Goal: Task Accomplishment & Management: Use online tool/utility

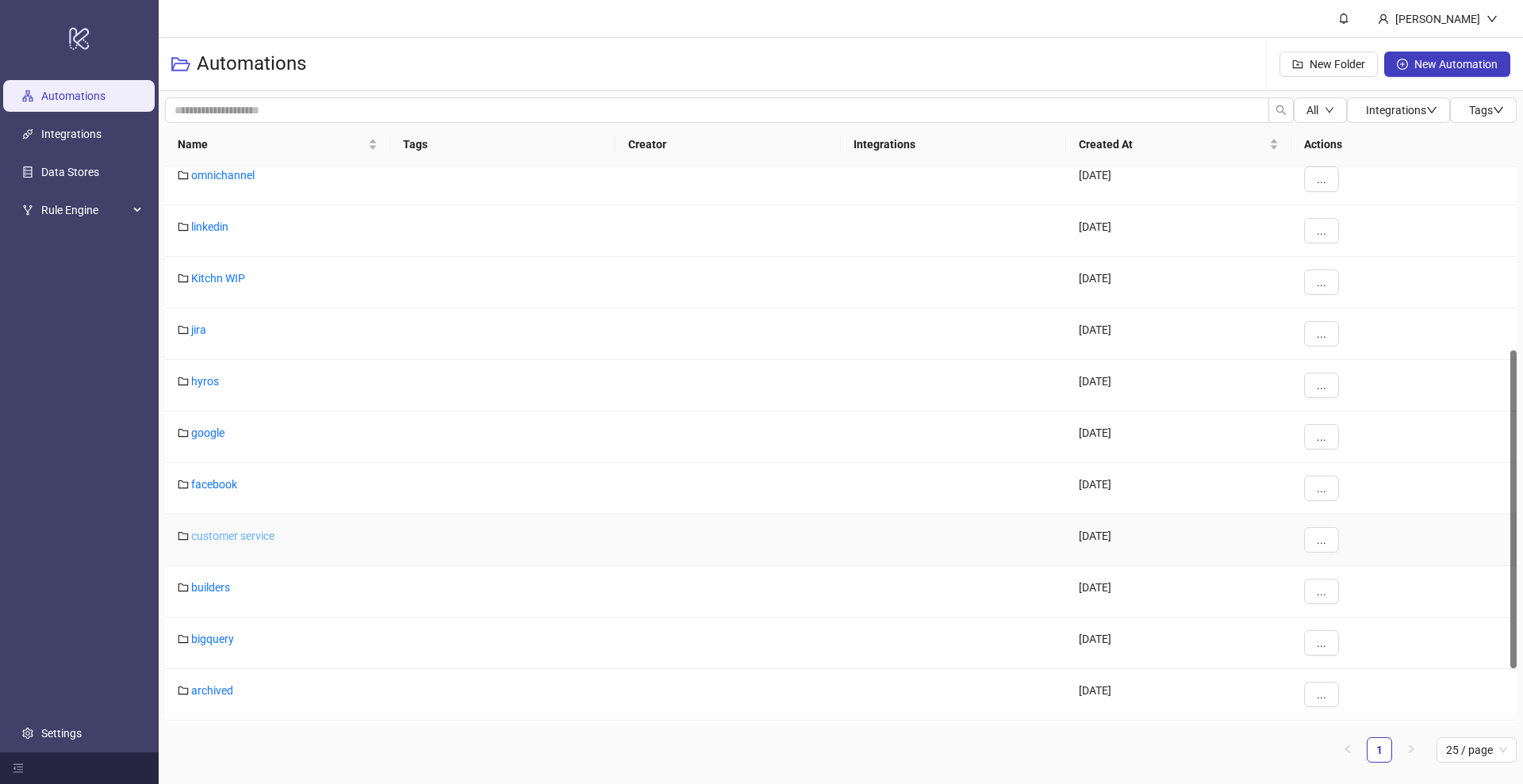
scroll to position [421, 0]
click at [218, 387] on link "facebook" at bounding box center [214, 385] width 46 height 13
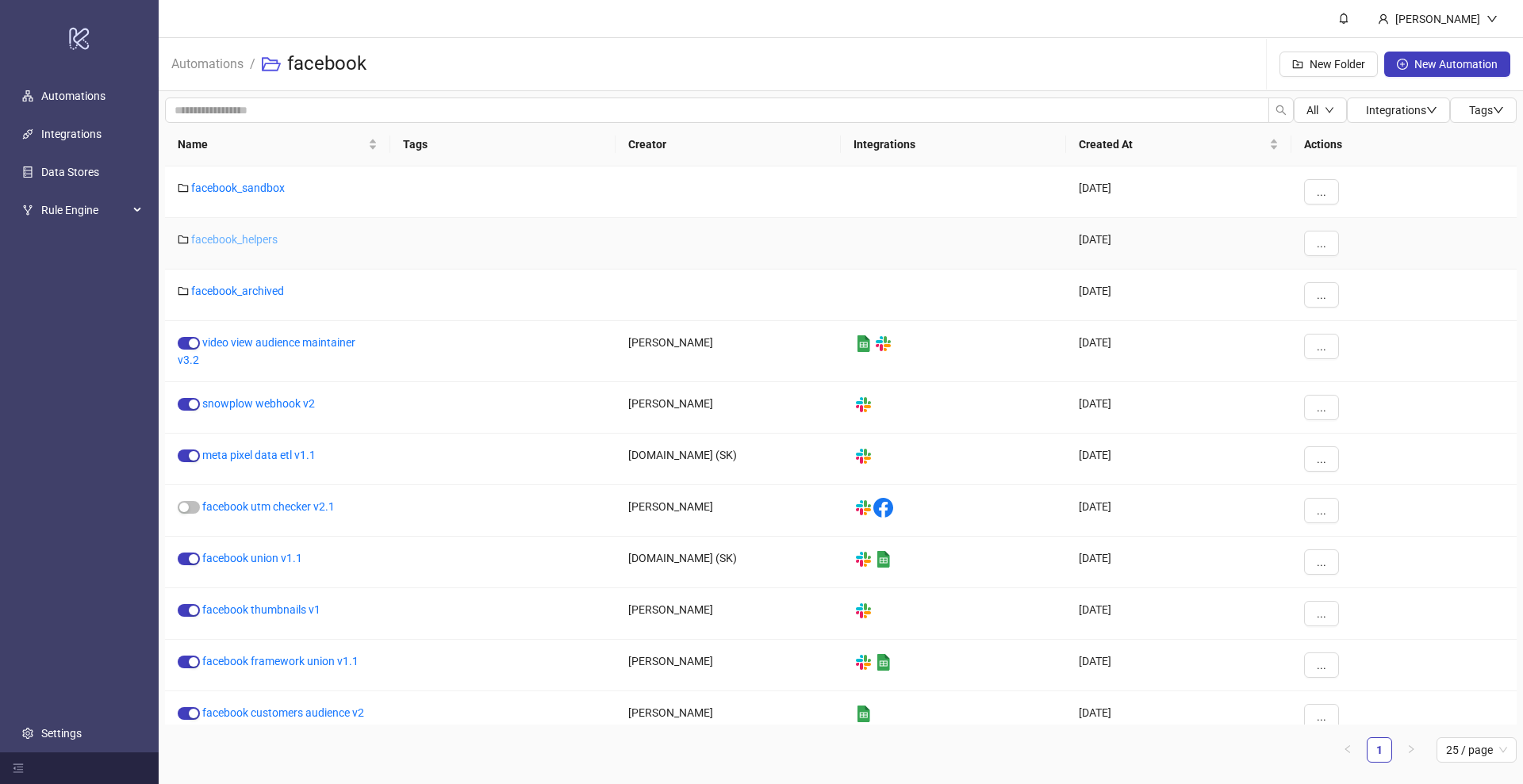
click at [253, 241] on link "facebook_helpers" at bounding box center [234, 239] width 87 height 13
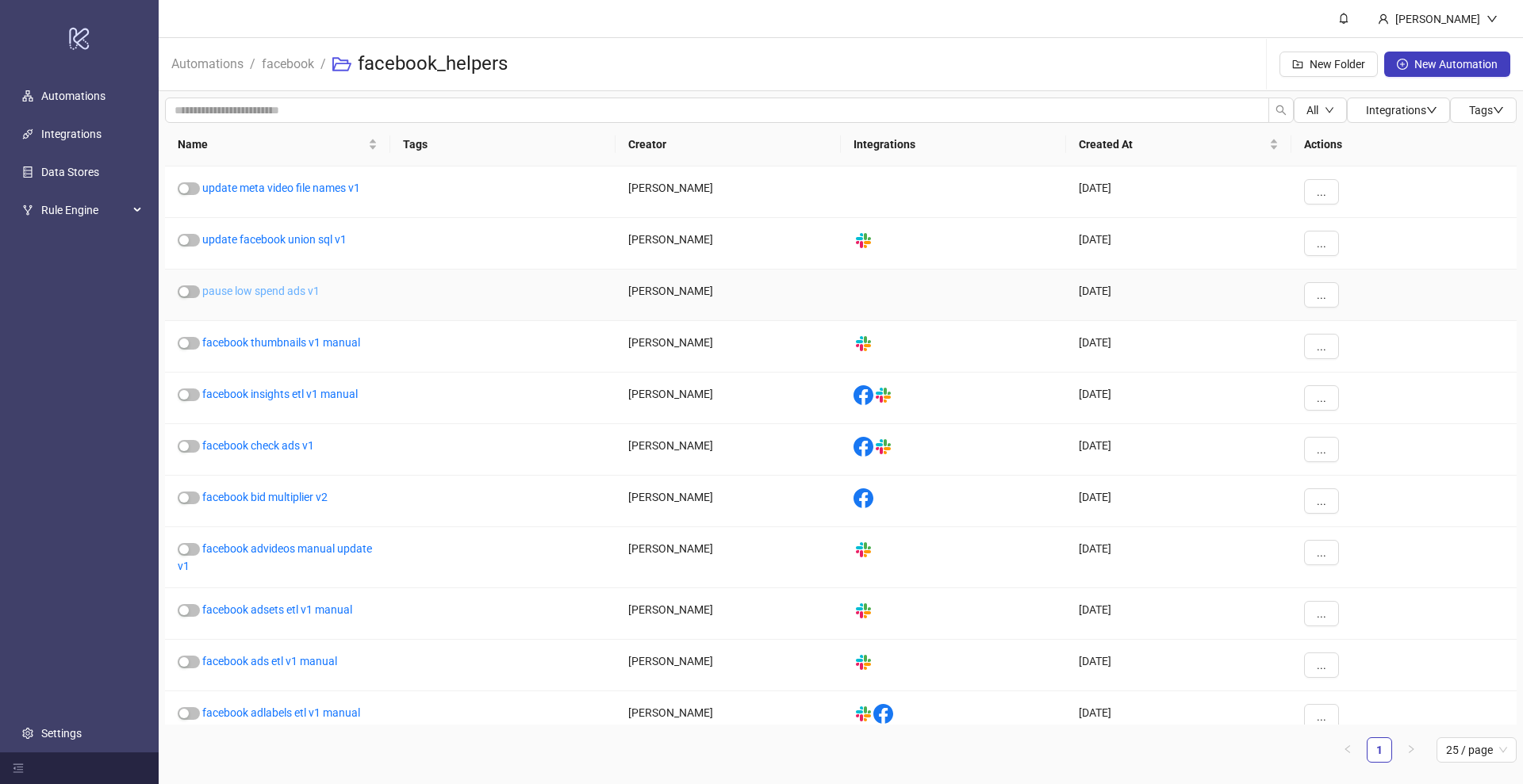
click at [300, 292] on link "pause low spend ads v1" at bounding box center [261, 291] width 117 height 13
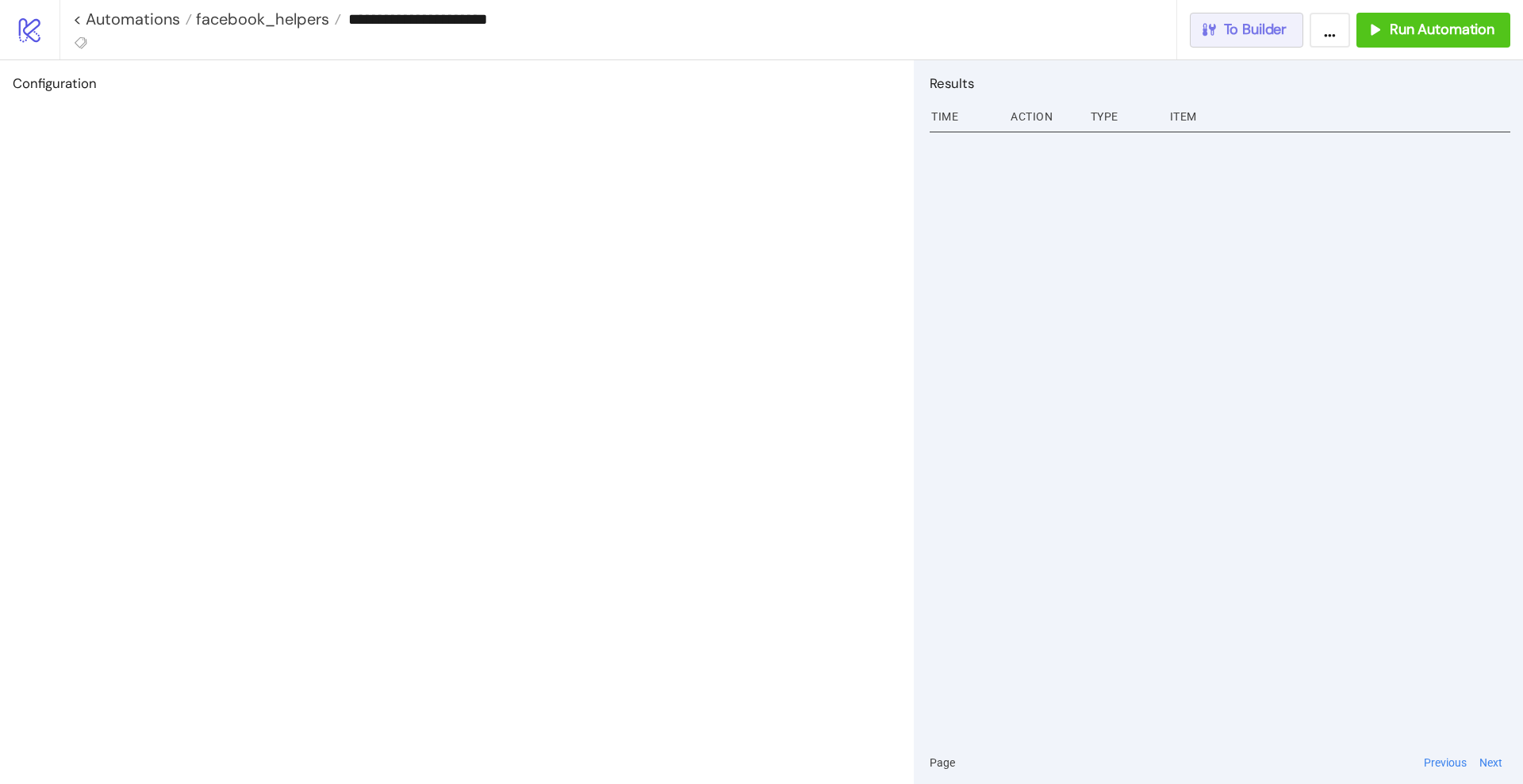
click at [1246, 45] on button "To Builder" at bounding box center [1246, 30] width 114 height 35
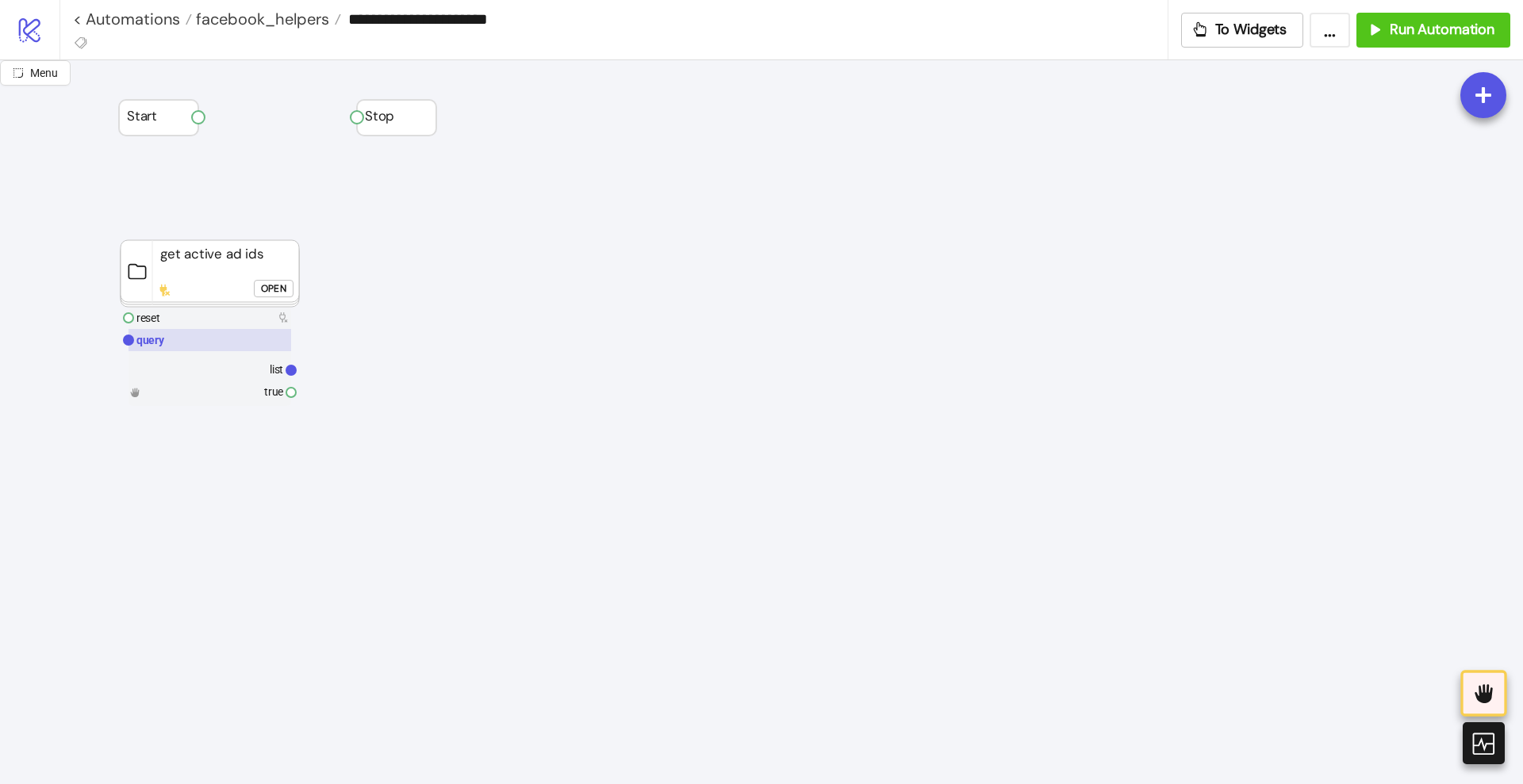
click at [158, 333] on text "query" at bounding box center [150, 339] width 29 height 13
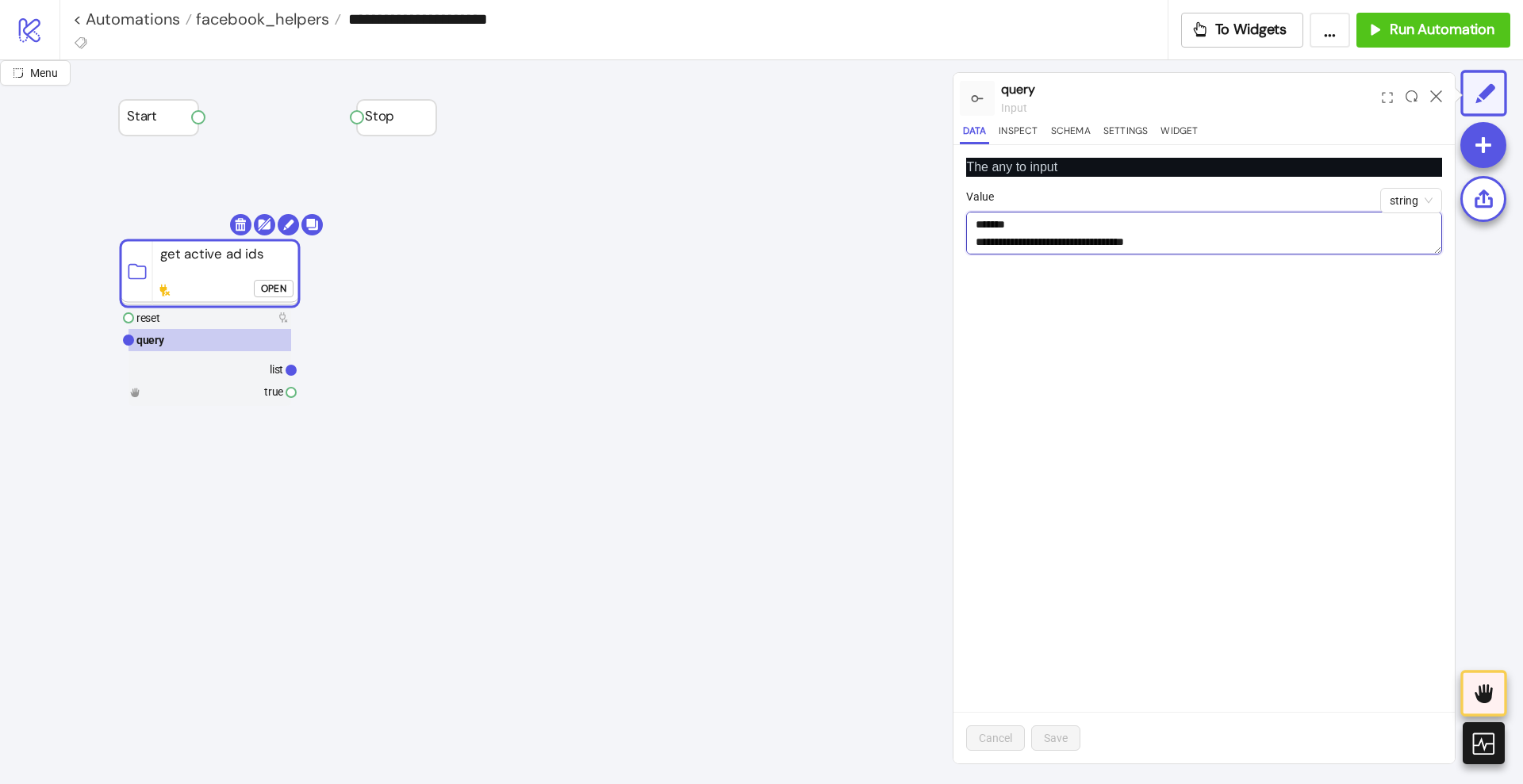
click at [1115, 236] on textarea "Value" at bounding box center [1203, 233] width 476 height 43
paste textarea "**********"
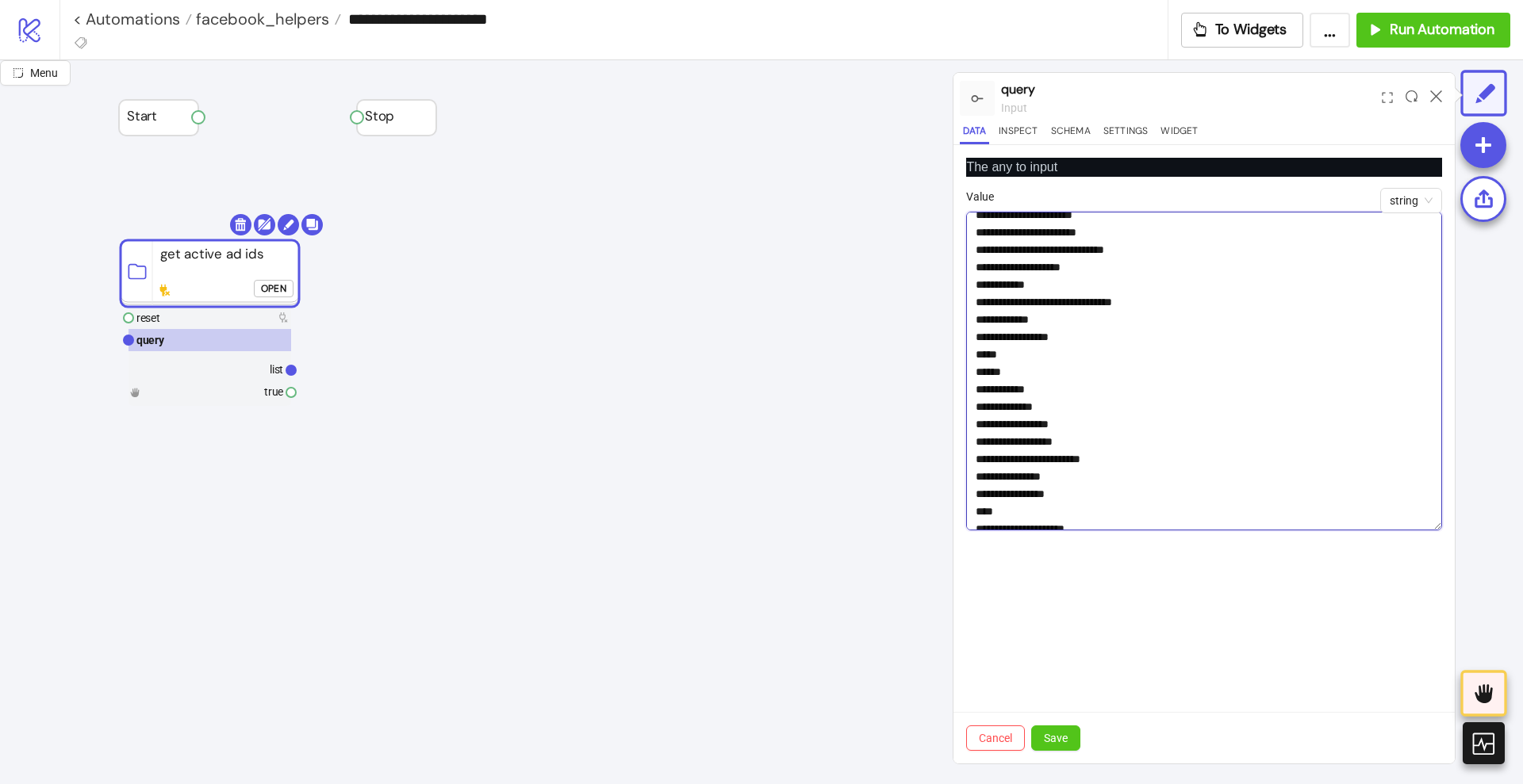
scroll to position [1645, 0]
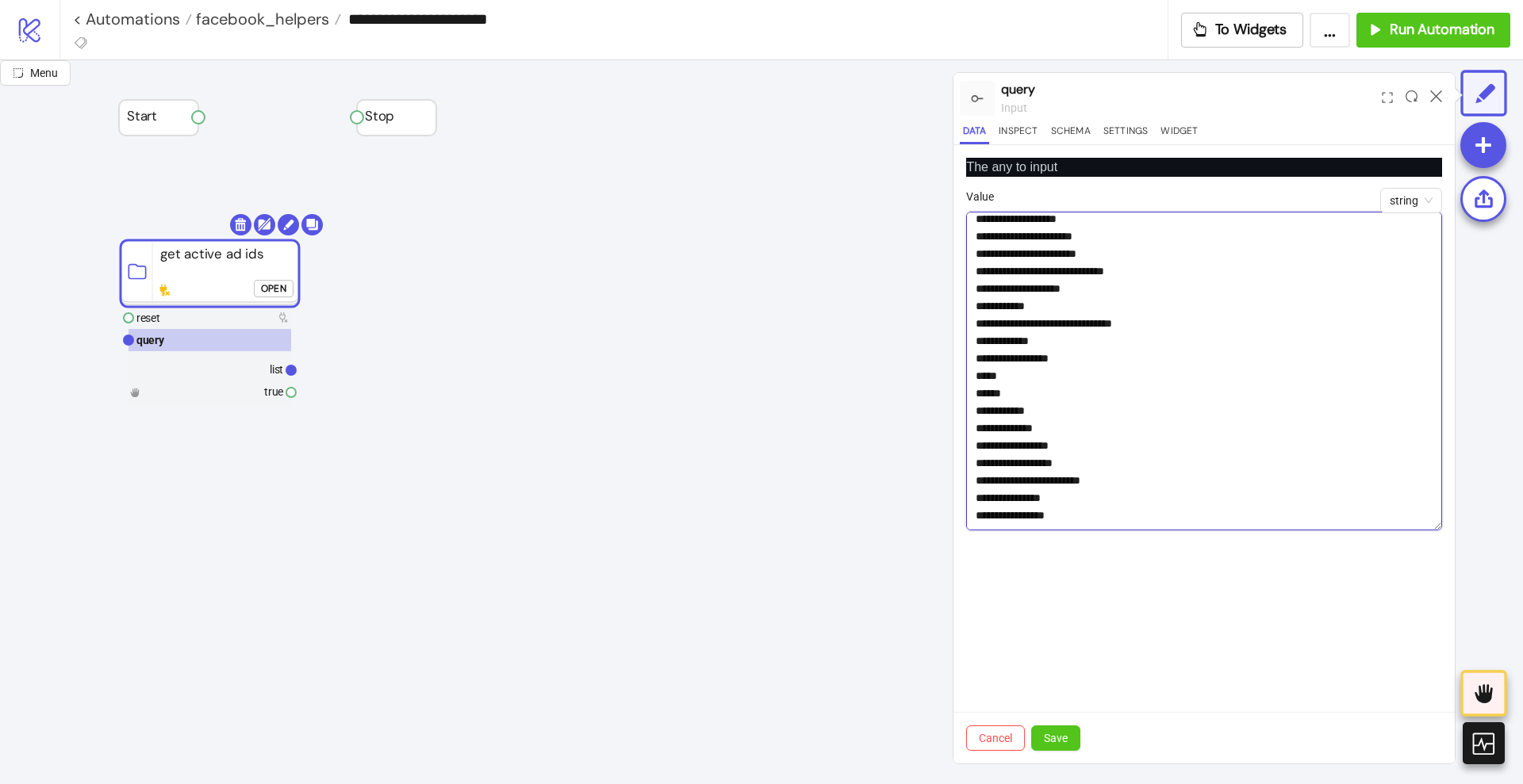
drag, startPoint x: 1435, startPoint y: 248, endPoint x: 1444, endPoint y: 679, distance: 431.1
click at [1444, 679] on div "The any to input string Value Cancel Save" at bounding box center [1203, 454] width 501 height 618
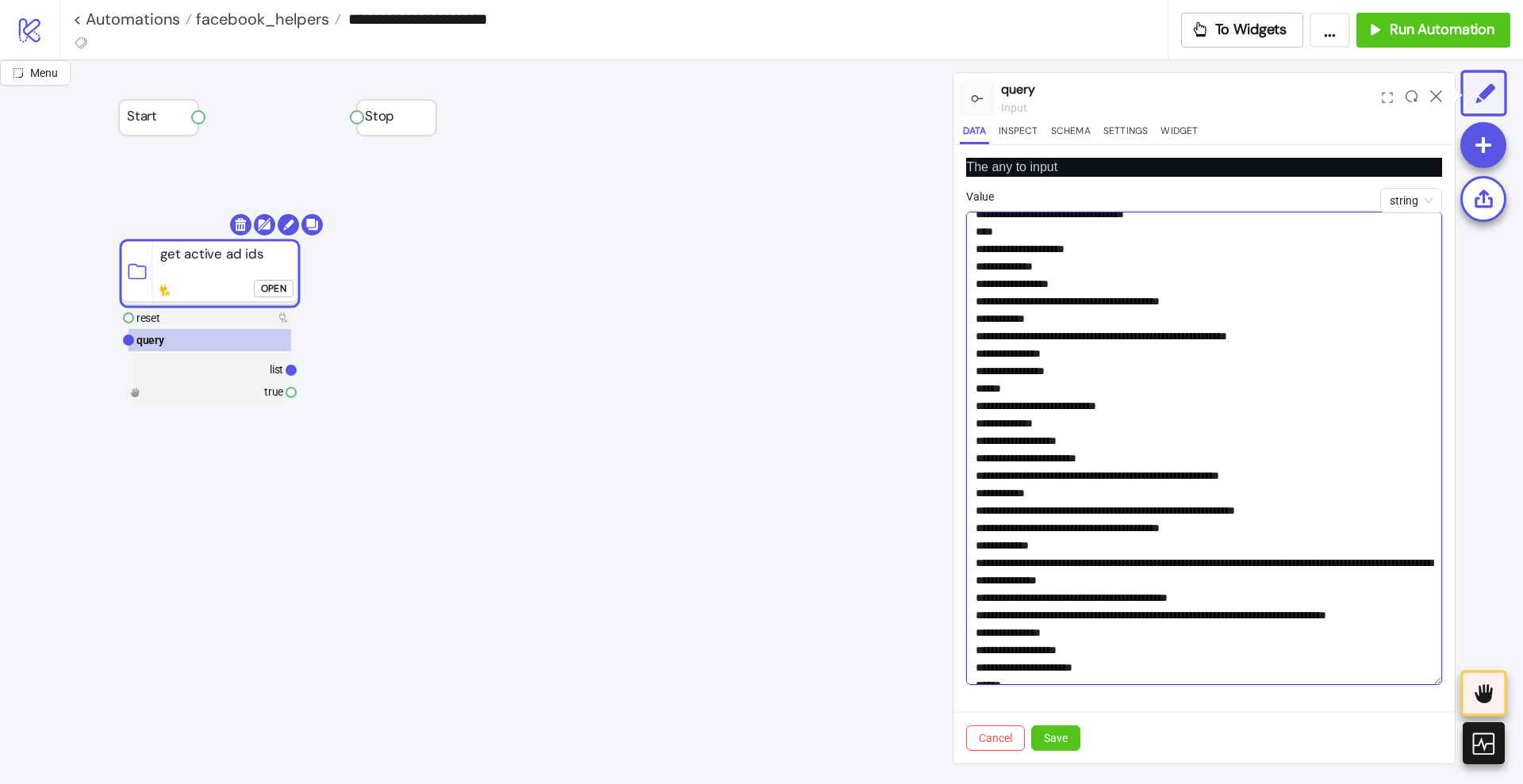
scroll to position [0, 0]
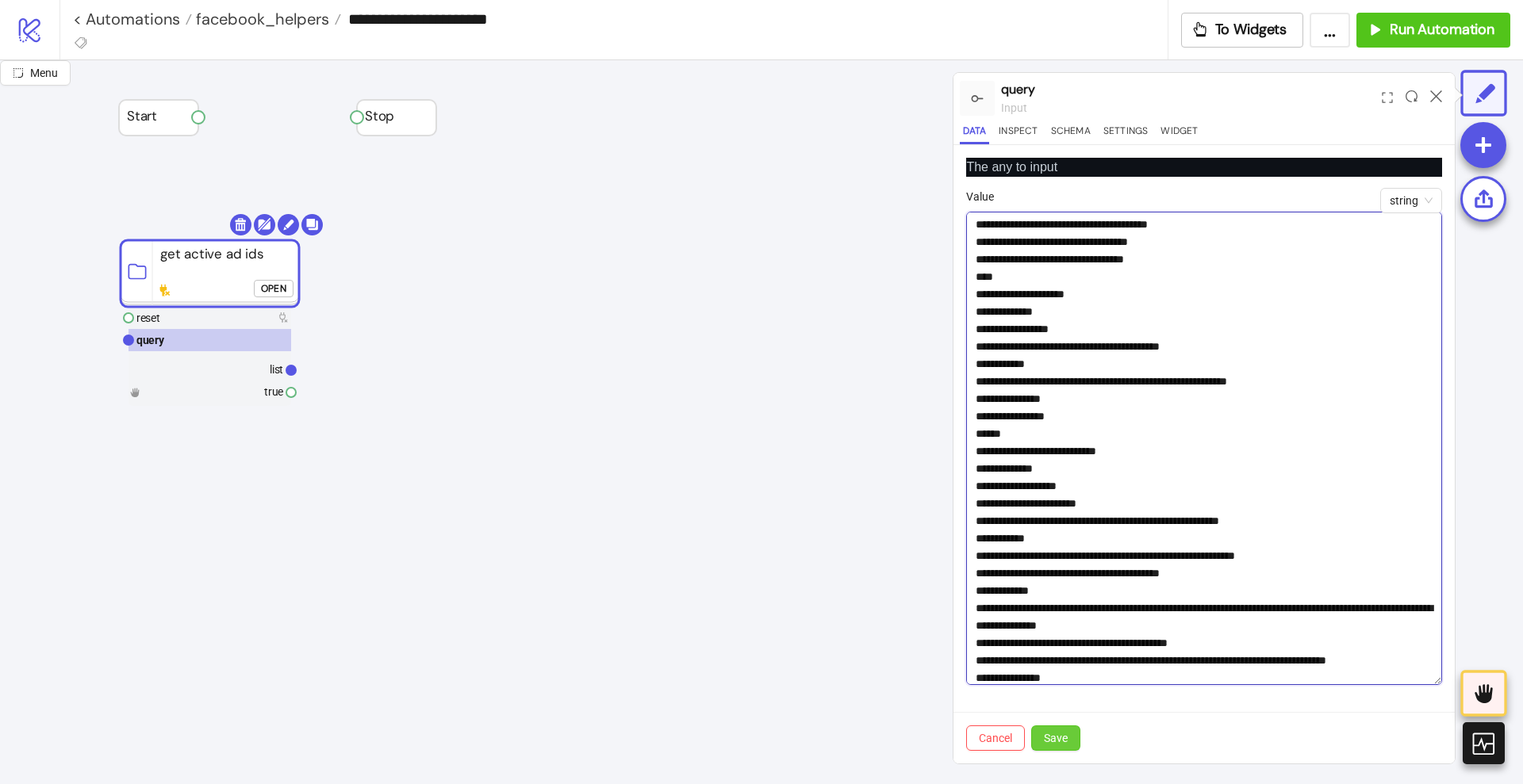
type textarea "**********"
click at [1060, 736] on span "Save" at bounding box center [1055, 737] width 24 height 13
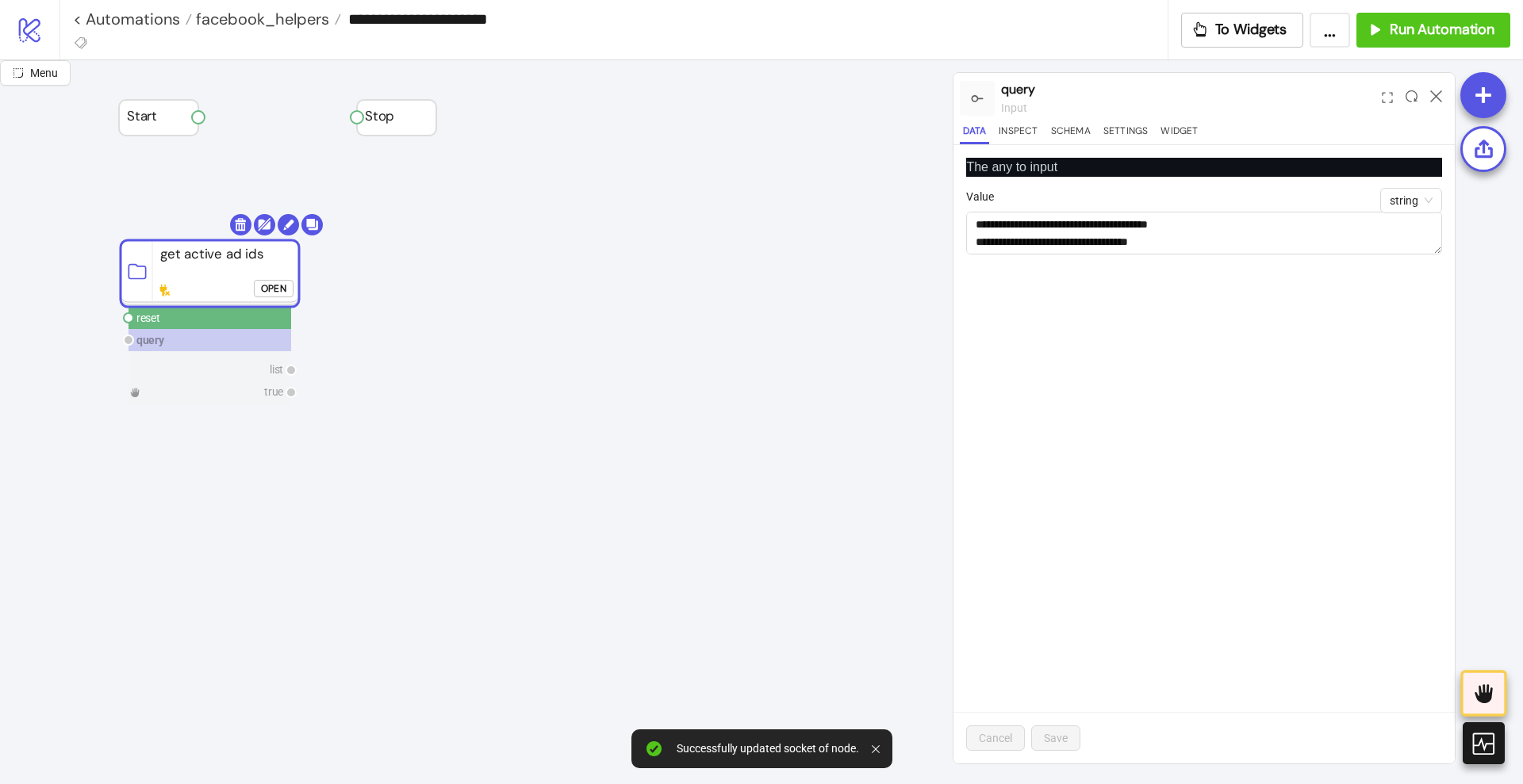
drag, startPoint x: 203, startPoint y: 119, endPoint x: 134, endPoint y: 266, distance: 162.4
click at [128, 316] on circle at bounding box center [128, 318] width 10 height 10
click at [1437, 96] on icon at bounding box center [1435, 97] width 12 height 12
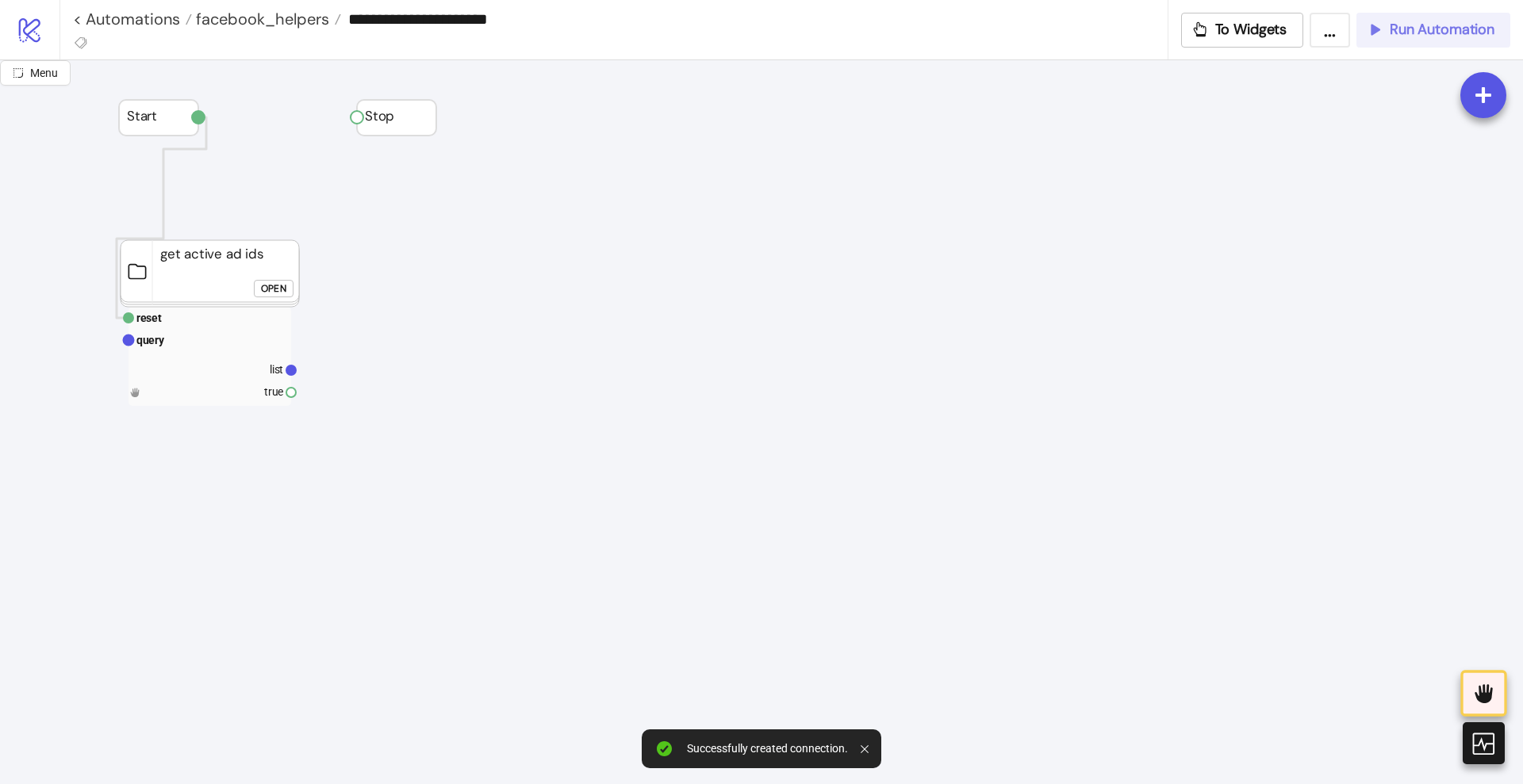
click at [1422, 30] on span "Run Automation" at bounding box center [1441, 30] width 105 height 18
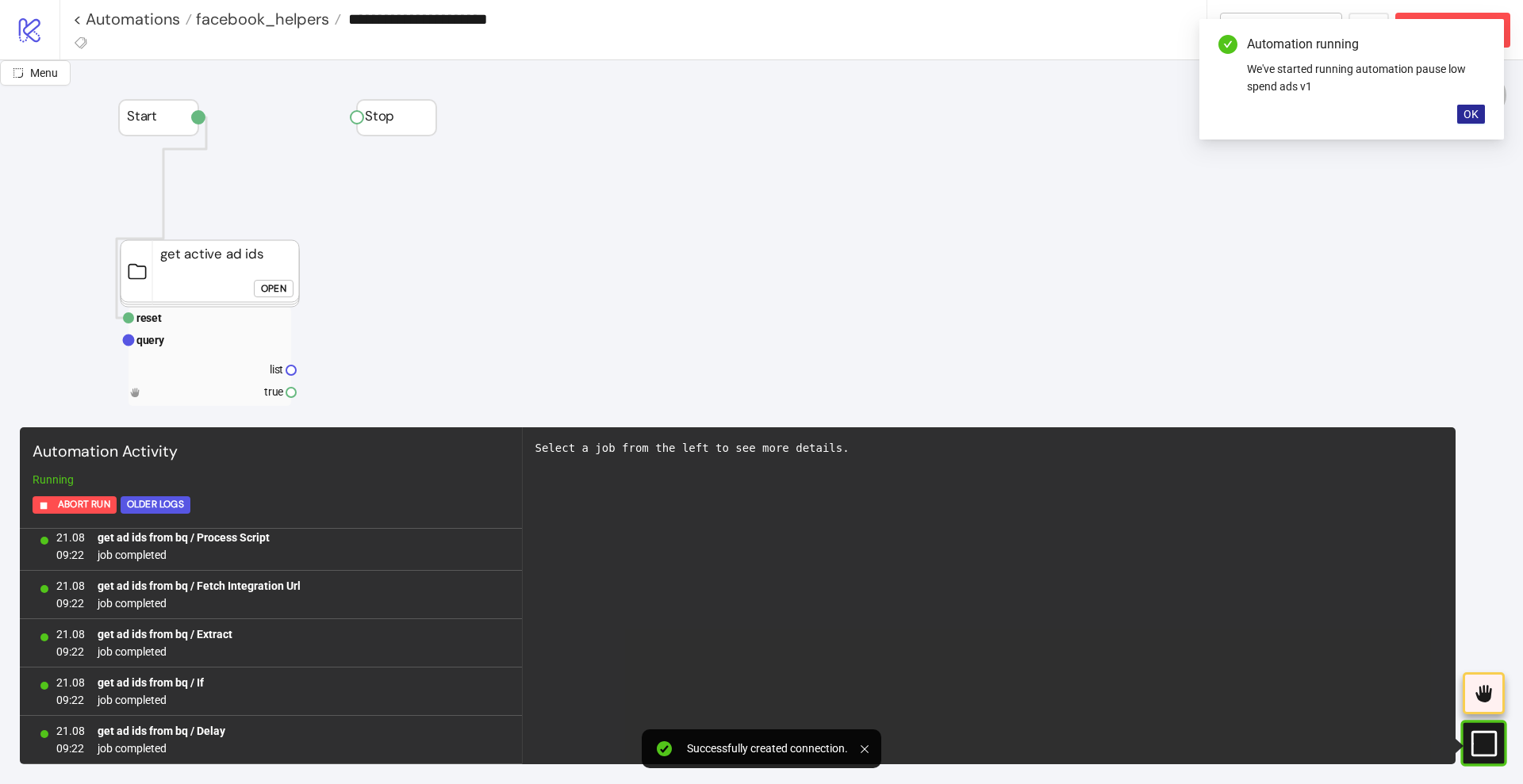
scroll to position [296, 0]
click at [1477, 117] on span "OK" at bounding box center [1470, 113] width 15 height 13
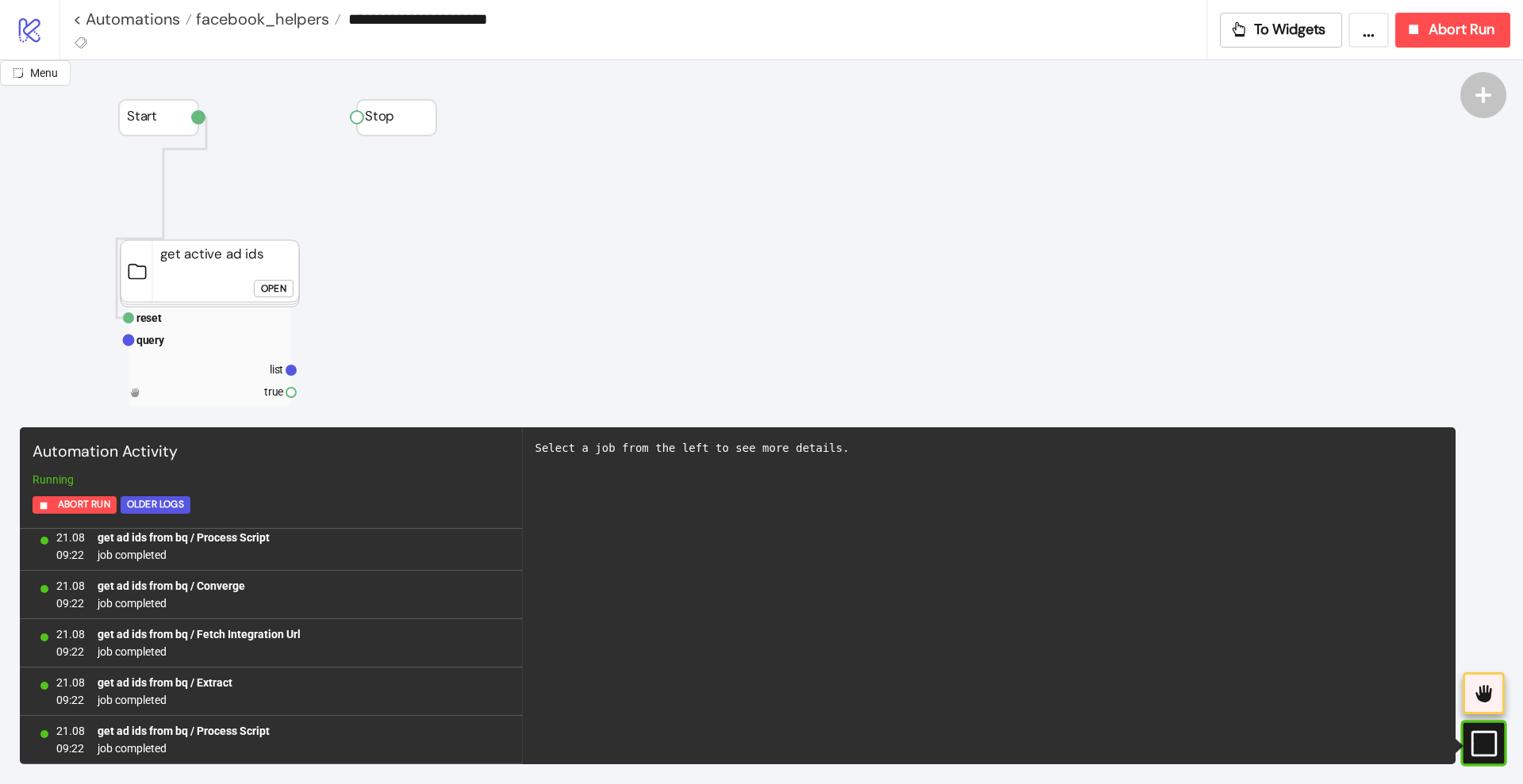
scroll to position [731, 0]
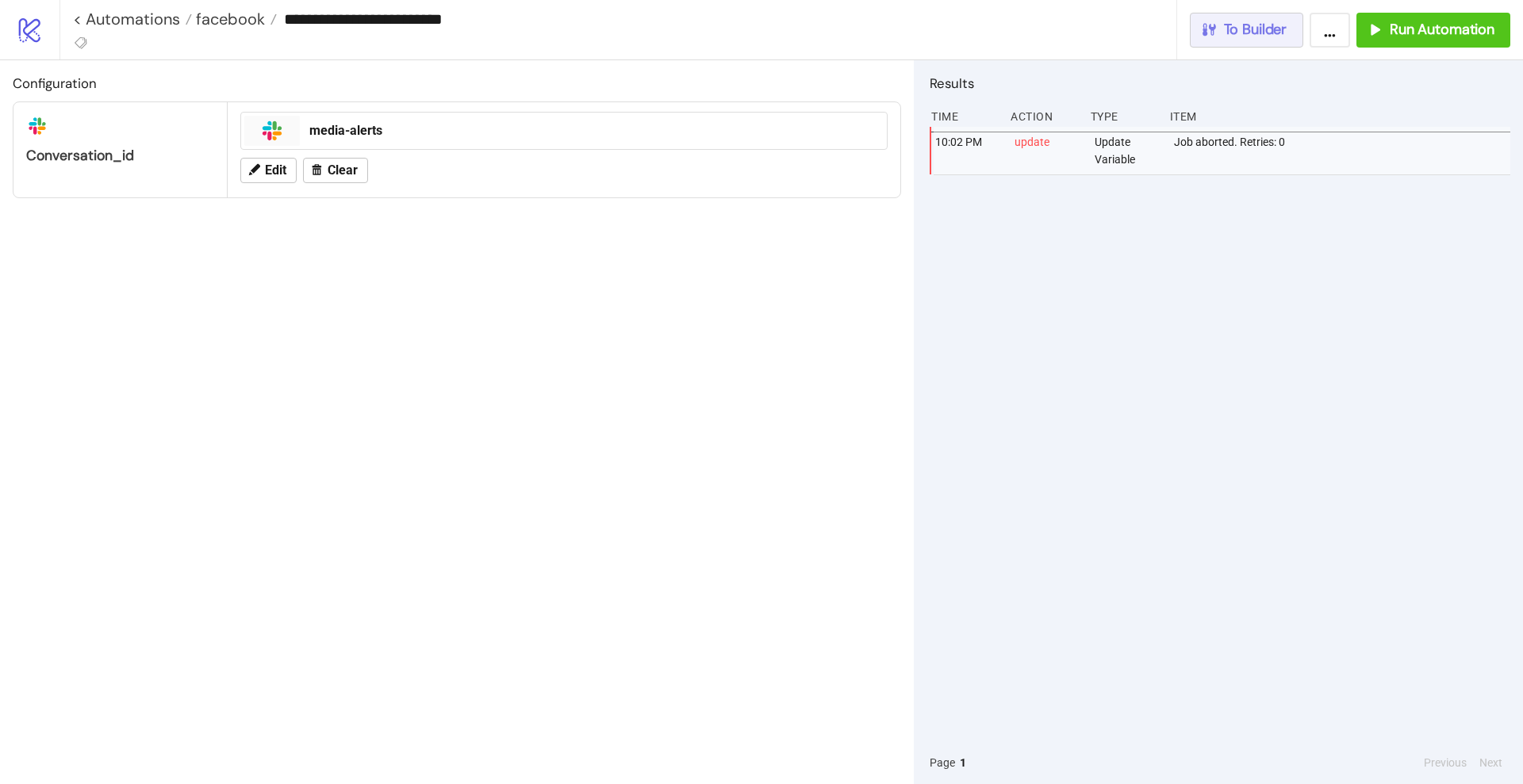
click at [1244, 37] on span "To Builder" at bounding box center [1255, 30] width 64 height 18
